Goal: Task Accomplishment & Management: Use online tool/utility

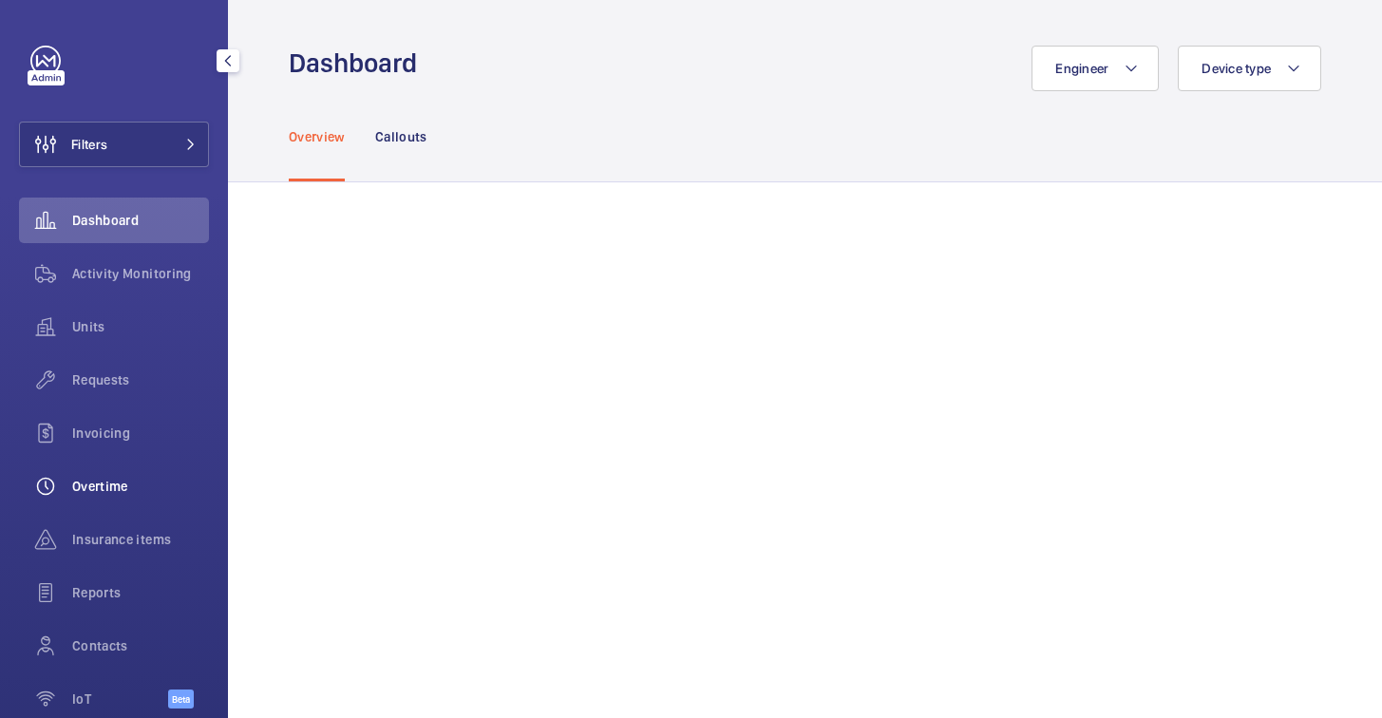
scroll to position [95, 0]
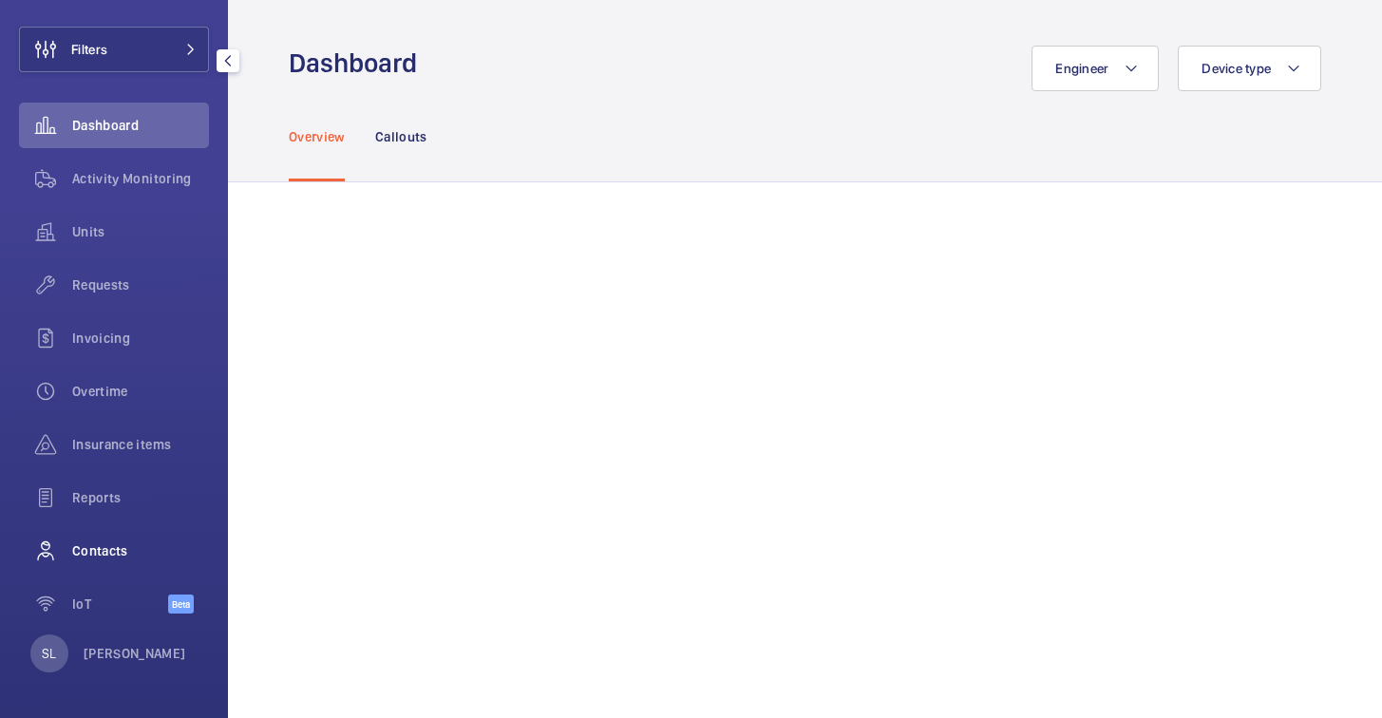
click at [98, 551] on span "Contacts" at bounding box center [140, 550] width 137 height 19
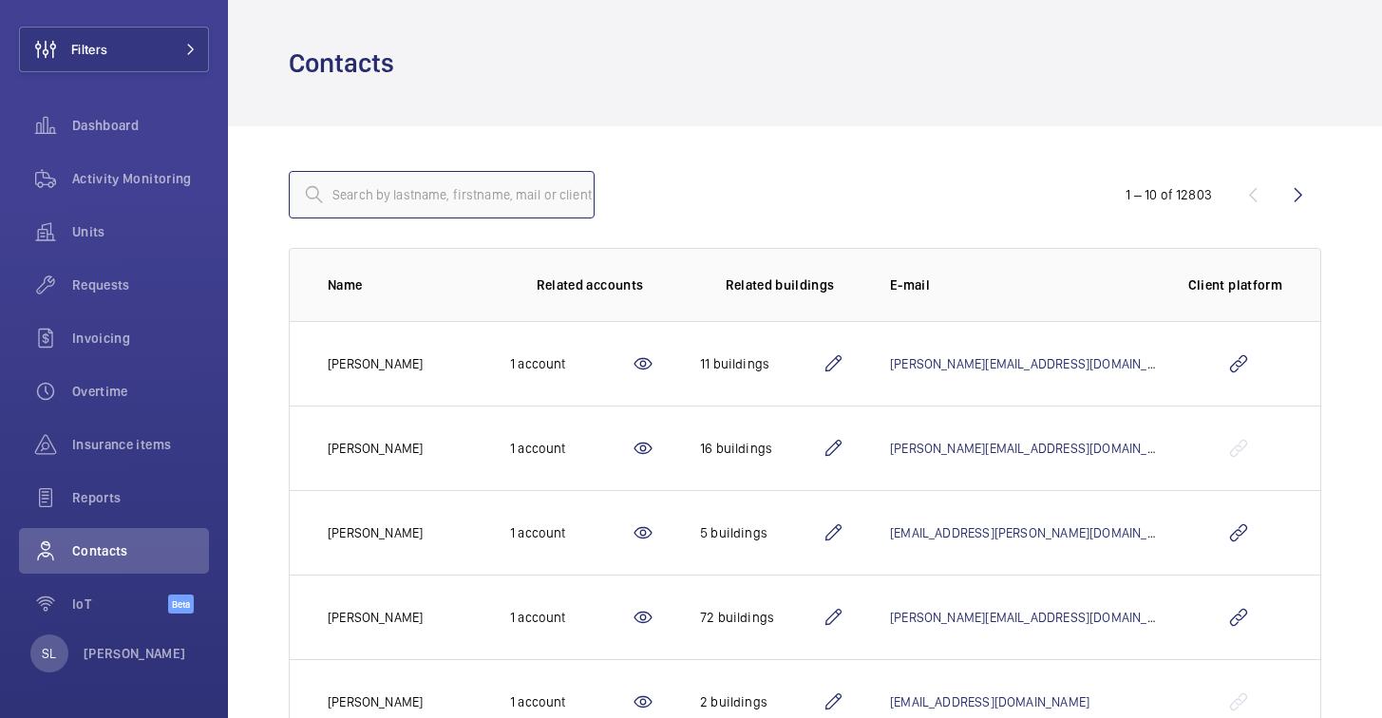
click at [524, 204] on input "text" at bounding box center [442, 194] width 306 height 47
type input "f"
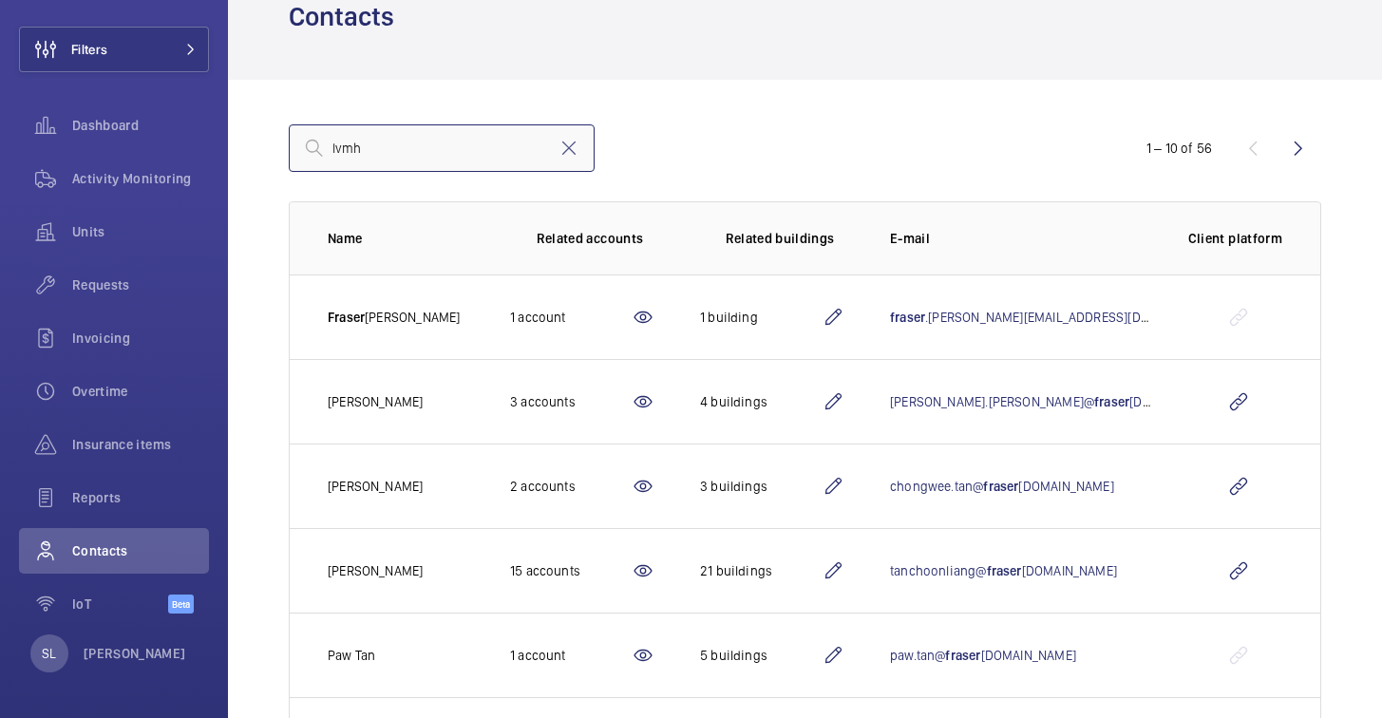
click at [484, 155] on input "lvmh" at bounding box center [442, 147] width 306 height 47
type input "lvmh"
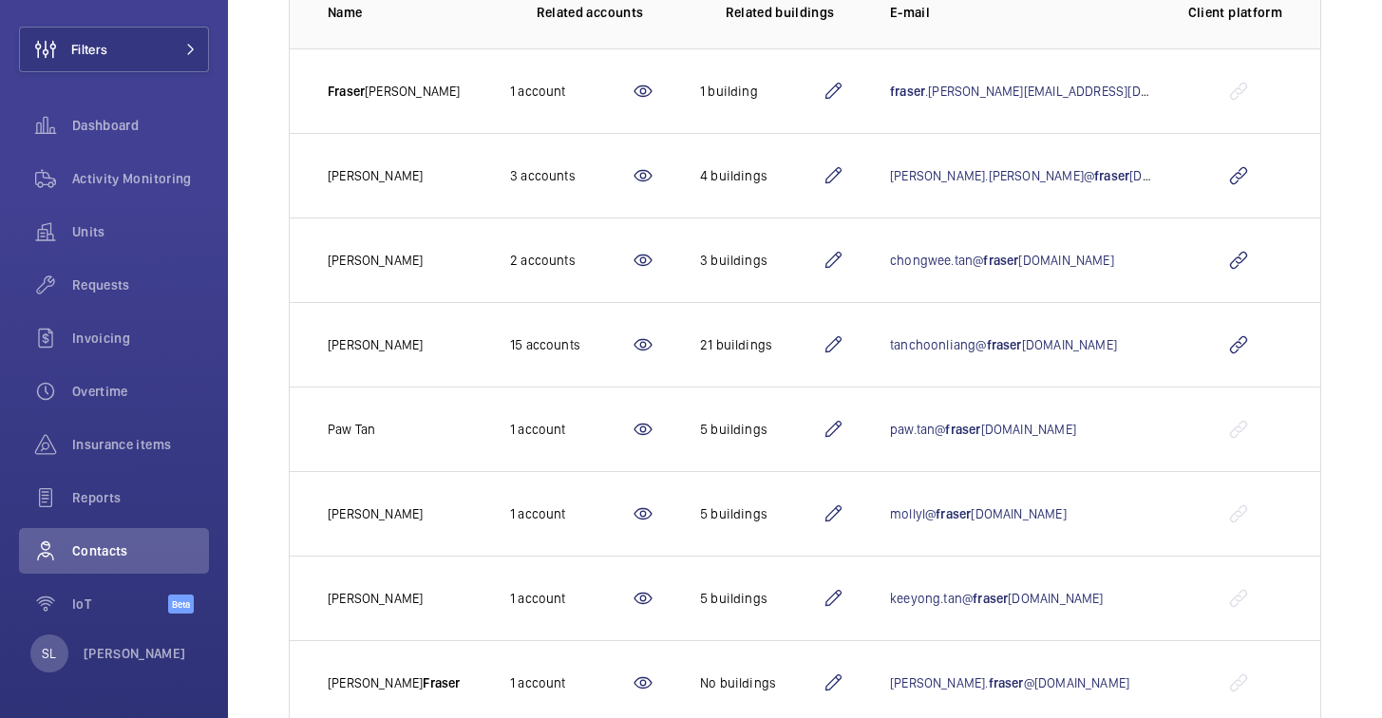
scroll to position [0, 0]
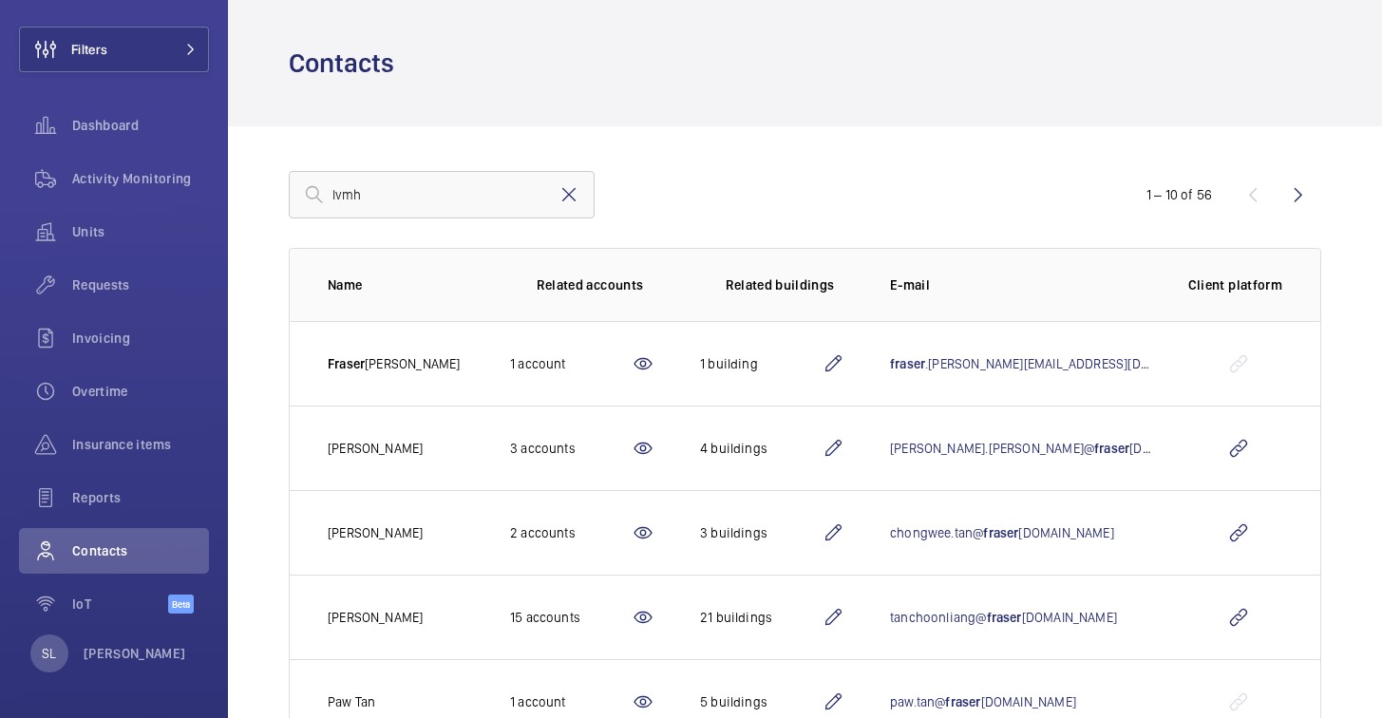
click at [565, 190] on mat-icon at bounding box center [569, 194] width 23 height 23
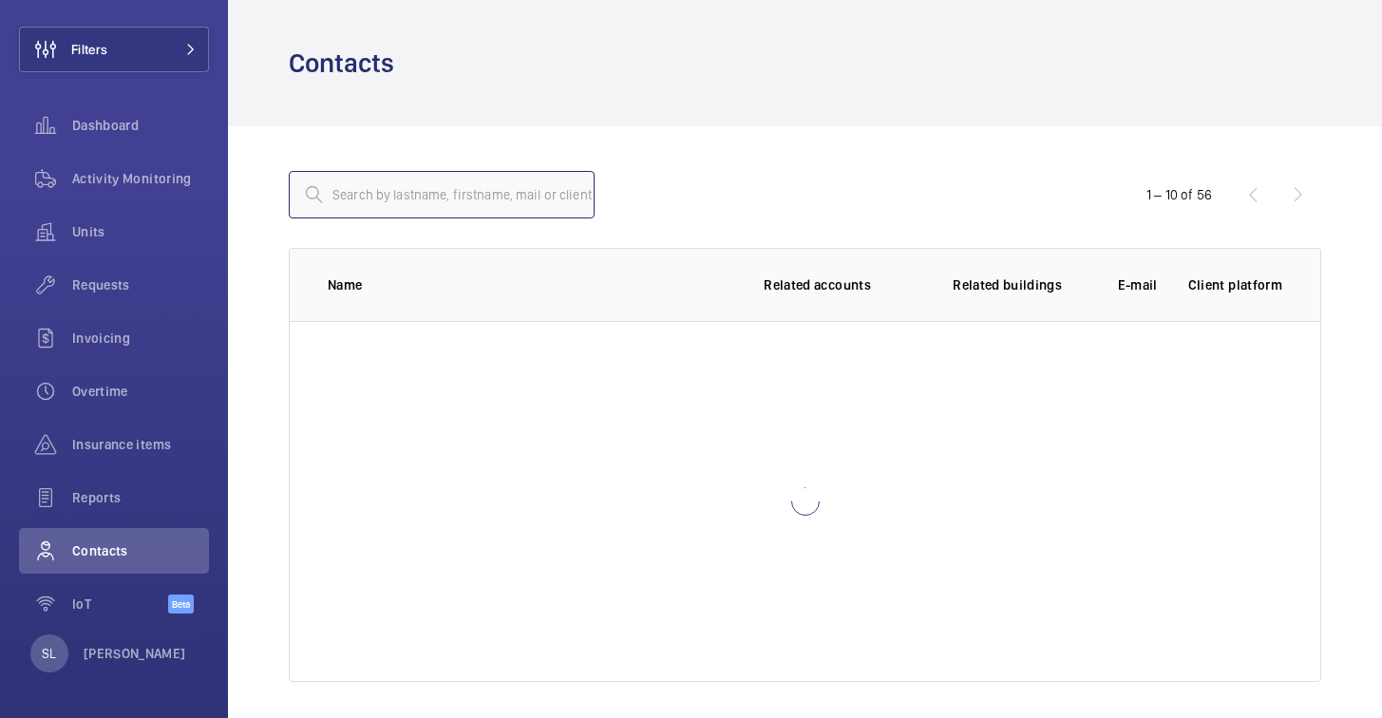
click at [487, 204] on input "text" at bounding box center [442, 194] width 306 height 47
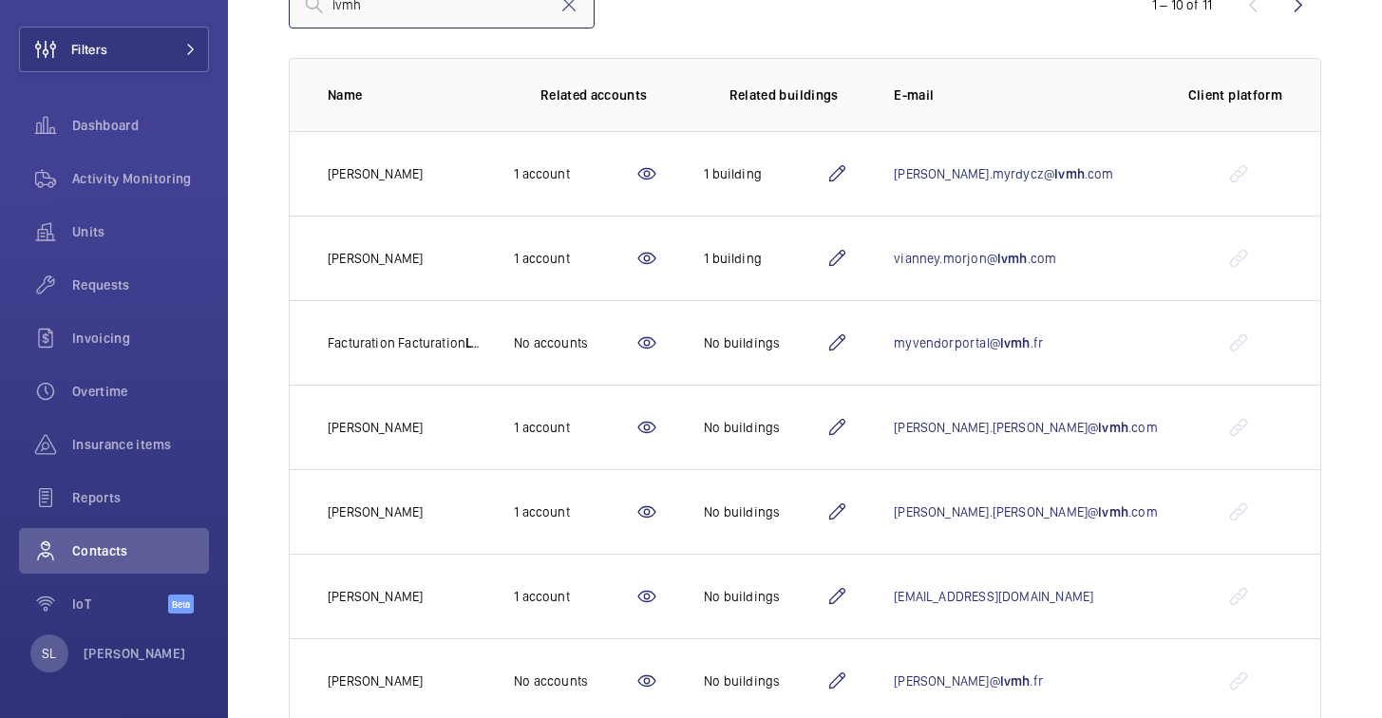
scroll to position [495, 0]
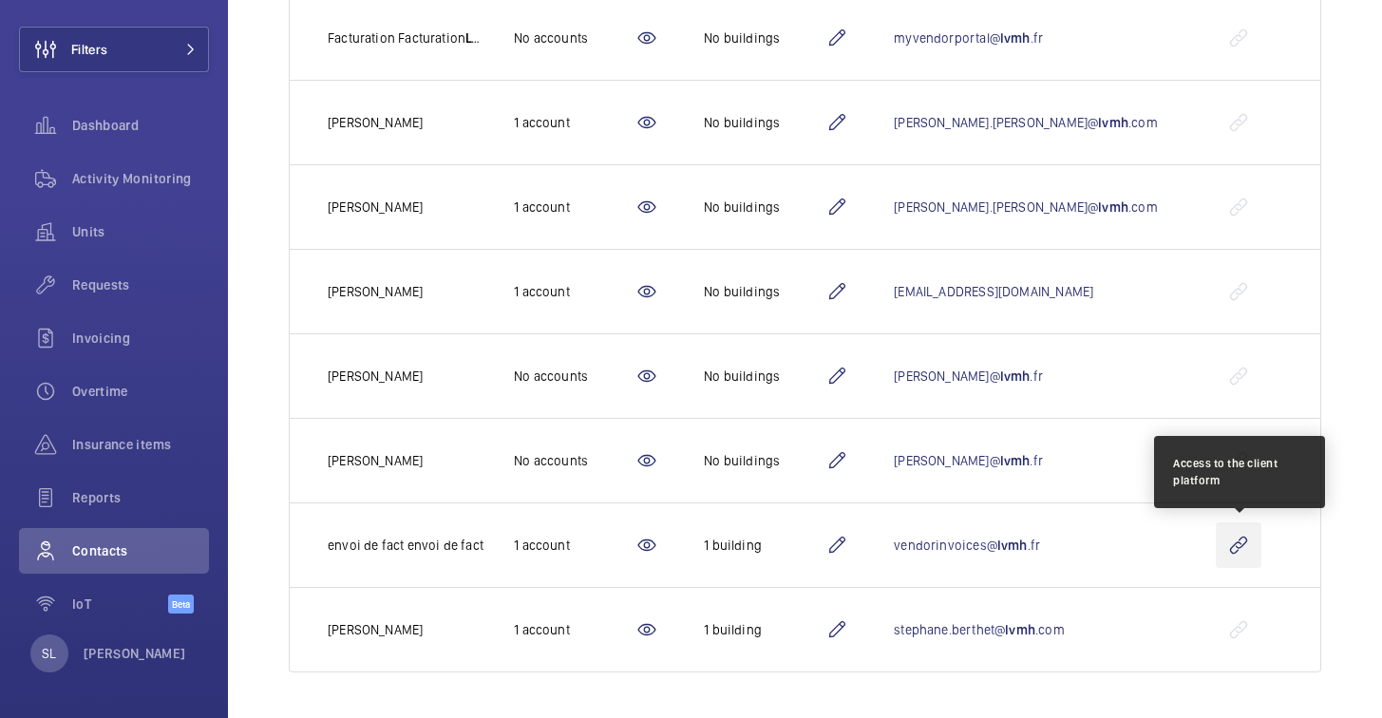
click at [1232, 542] on wm-front-icon-button at bounding box center [1239, 545] width 46 height 46
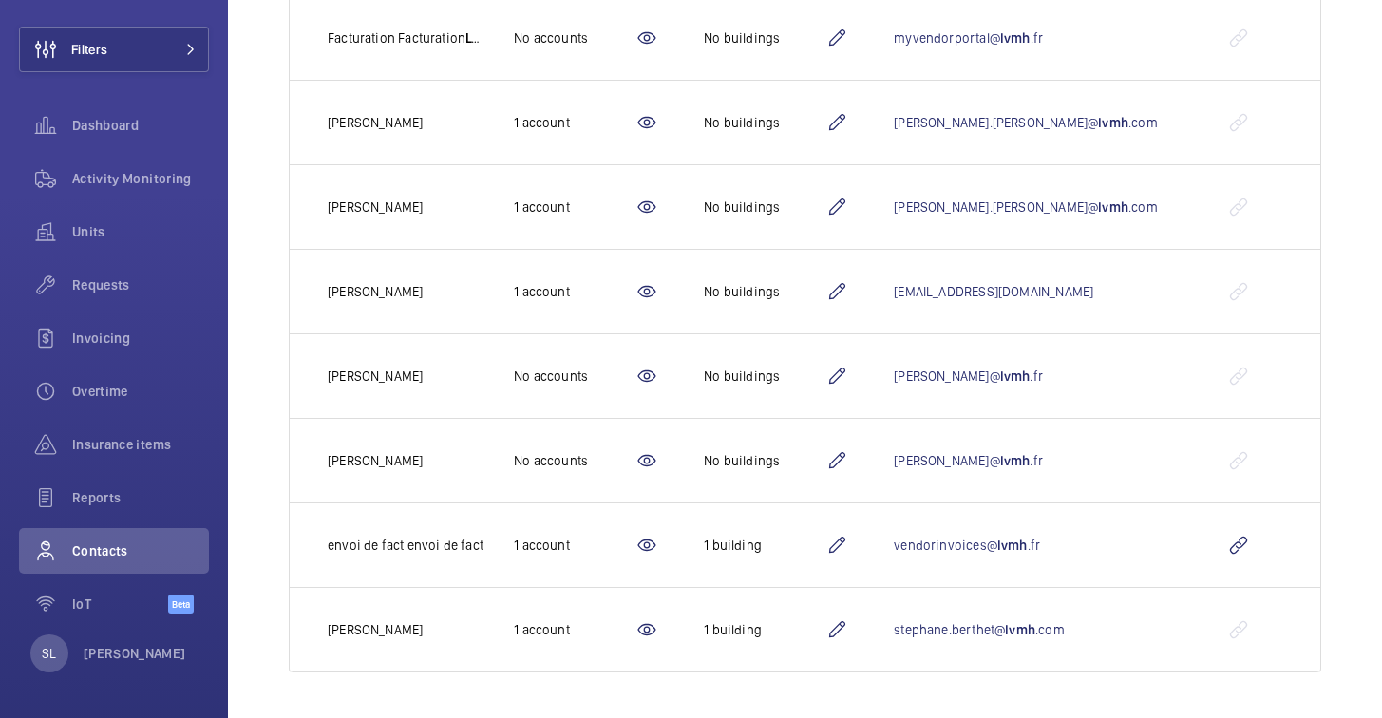
scroll to position [0, 0]
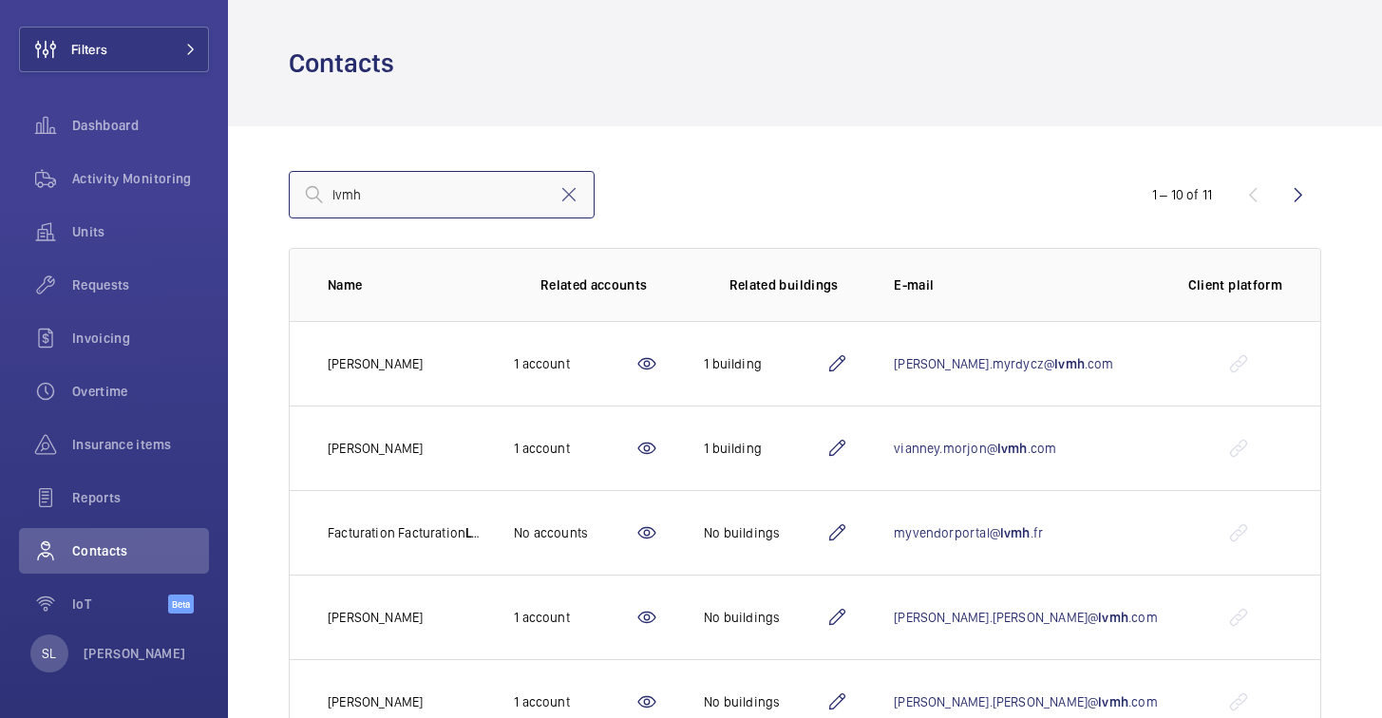
drag, startPoint x: 390, startPoint y: 202, endPoint x: 228, endPoint y: 189, distance: 163.0
click at [228, 189] on div "lvmh 1 – 10 of 11 Name Related accounts Related buildings E-mail Client platfor…" at bounding box center [805, 669] width 1154 height 1087
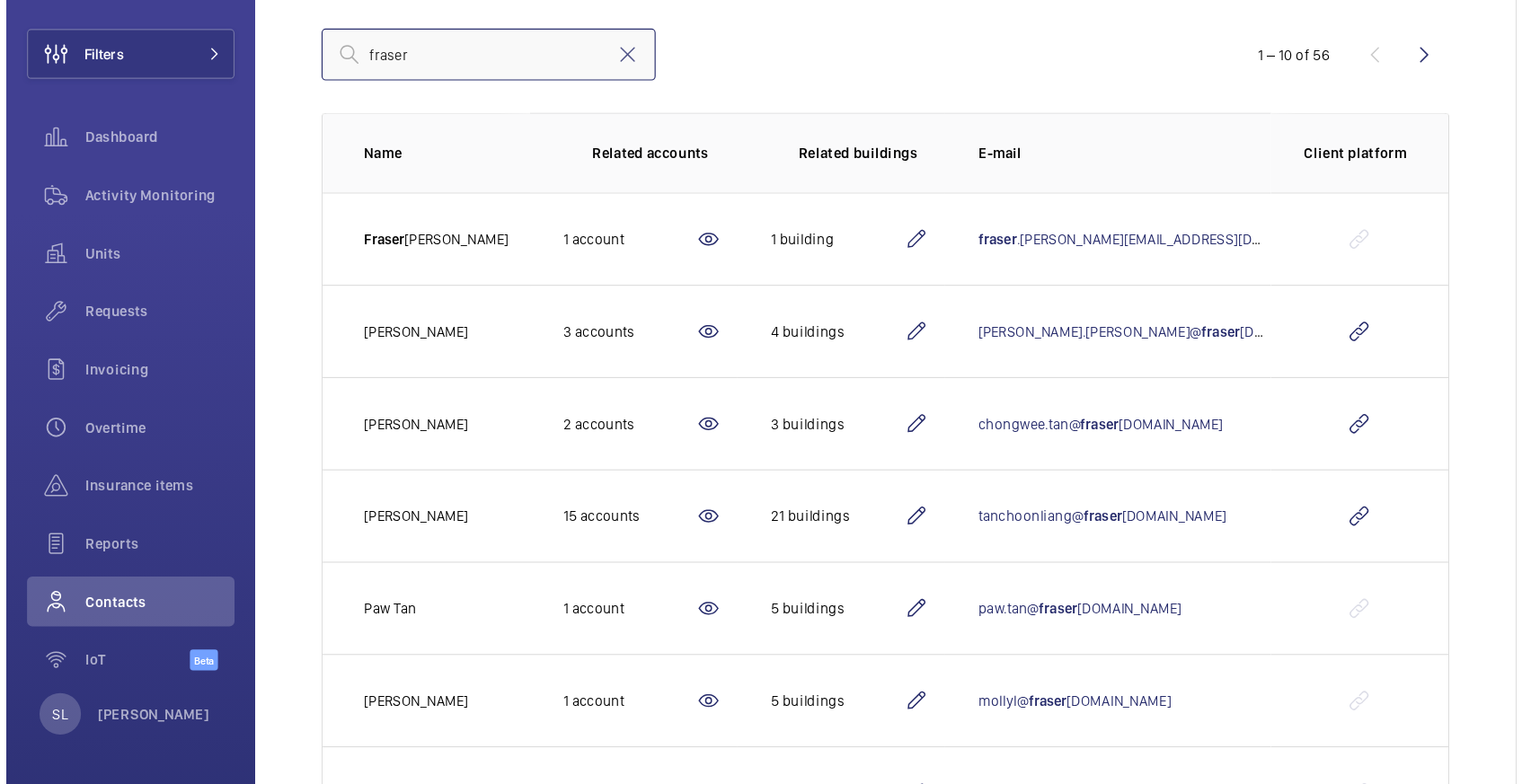
scroll to position [226, 0]
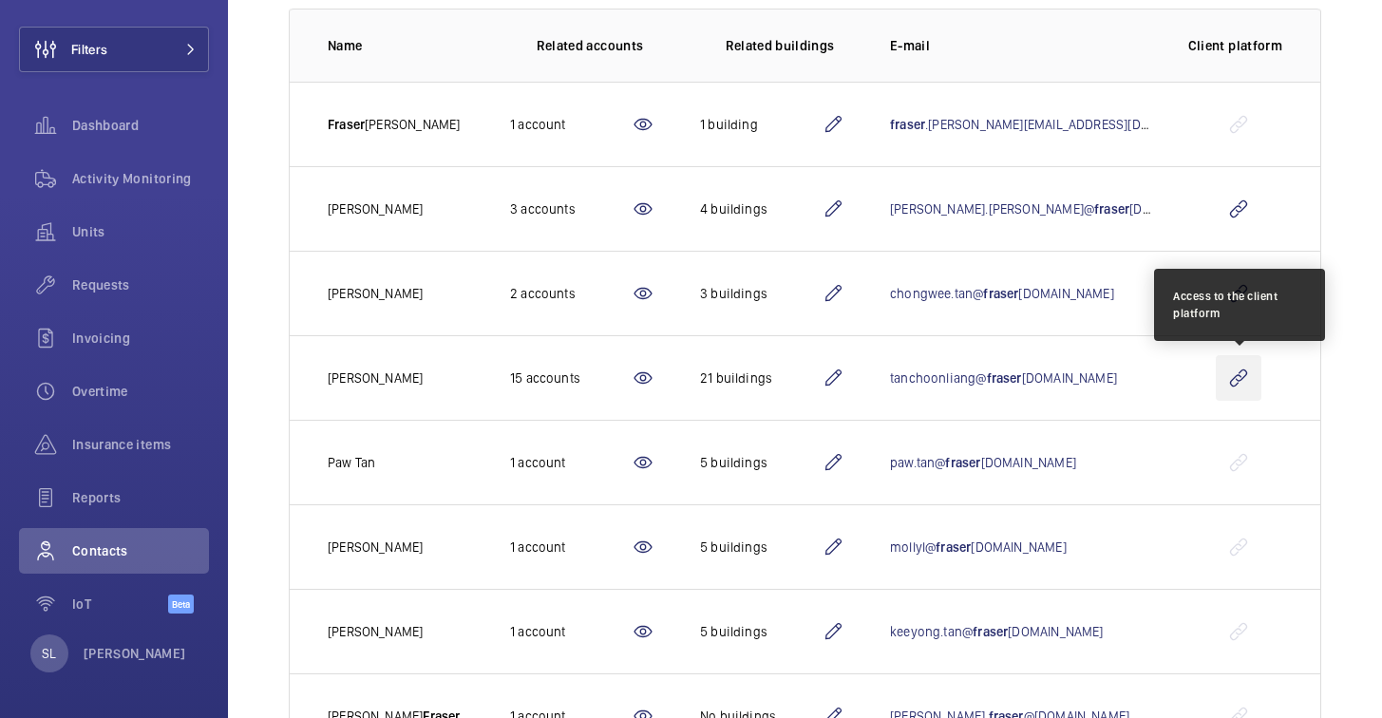
click at [1244, 392] on wm-front-icon-button at bounding box center [1239, 378] width 46 height 46
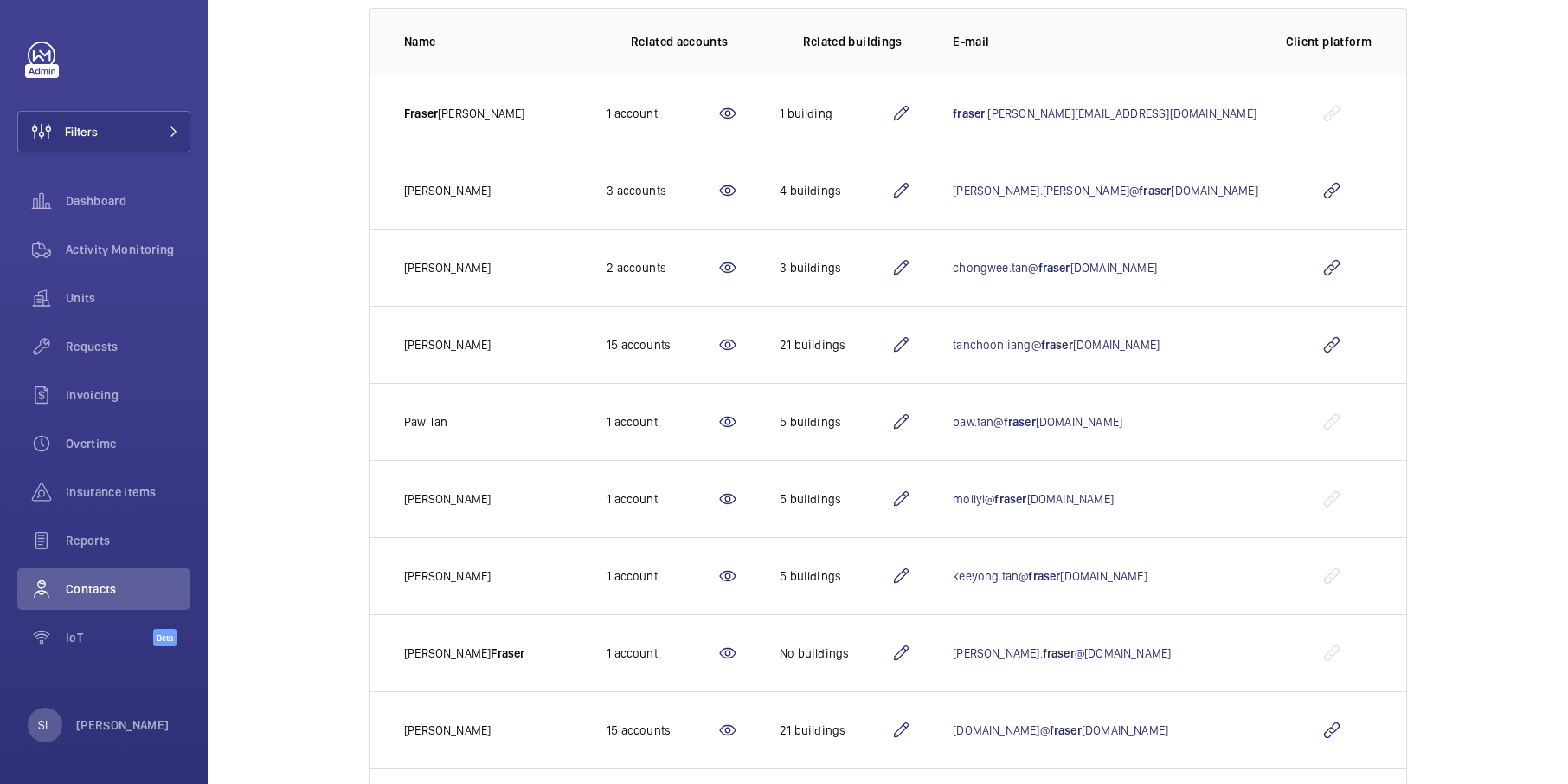
scroll to position [0, 0]
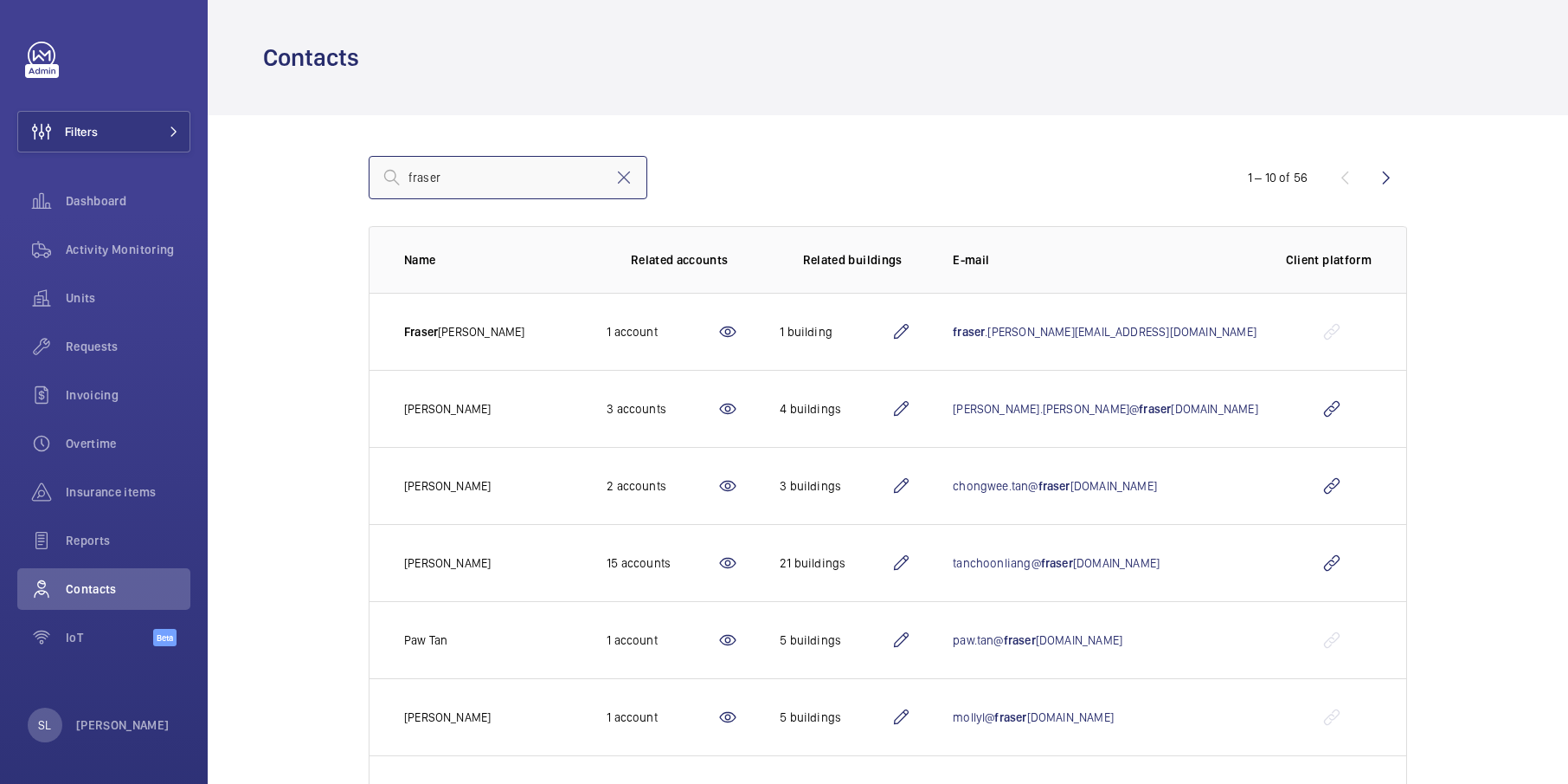
drag, startPoint x: 477, startPoint y: 177, endPoint x: 280, endPoint y: 177, distance: 197.0
click at [280, 177] on wm-front-admin-customers "Contacts [PERSON_NAME] 1 – 10 of 56 Name Related accounts Related buildings E-m…" at bounding box center [887, 552] width 1360 height 1106
type input "lvmh"
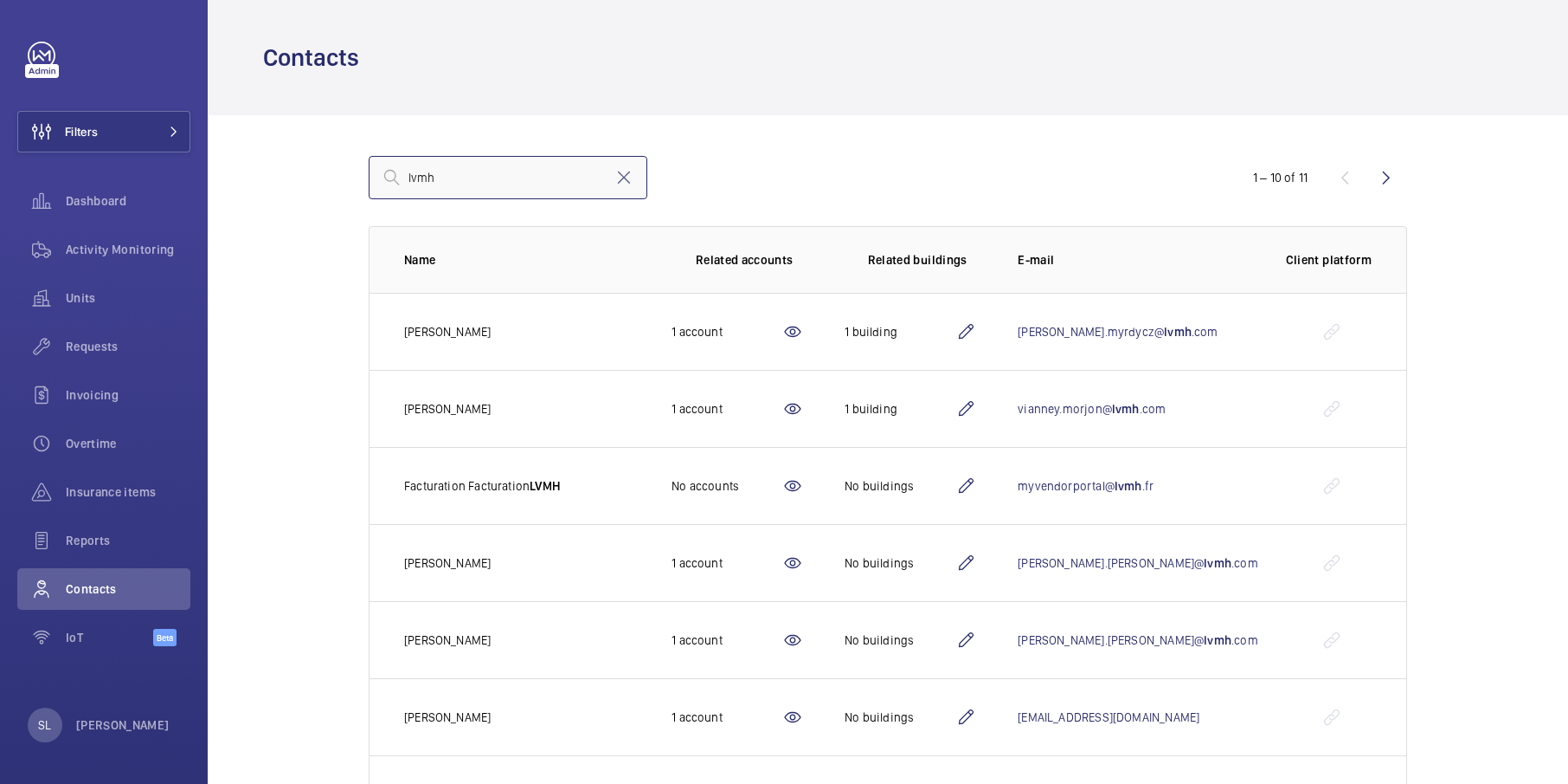
scroll to position [322, 0]
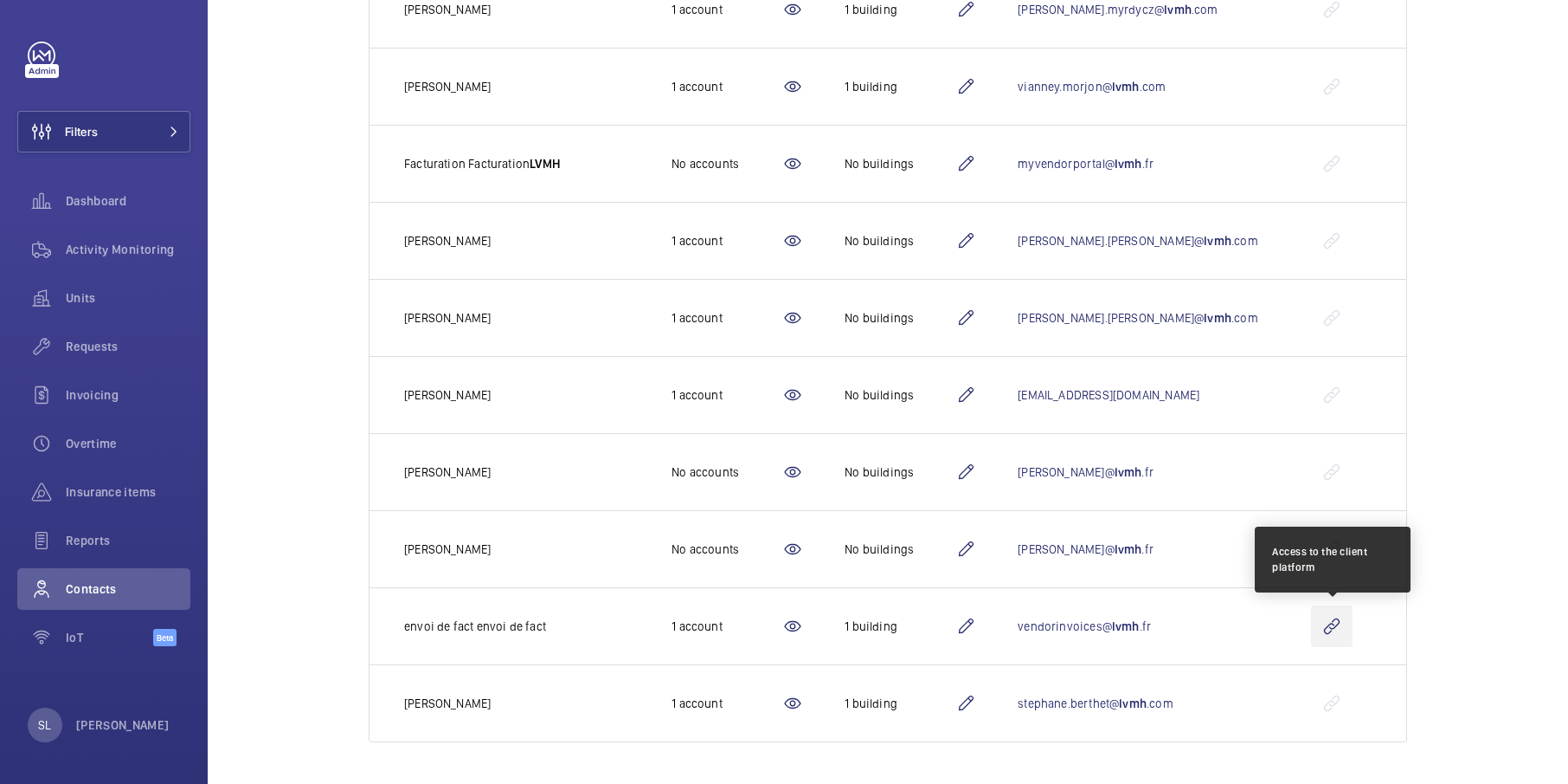
click at [1258, 635] on wm-front-icon-button at bounding box center [1332, 626] width 42 height 42
